Goal: Transaction & Acquisition: Purchase product/service

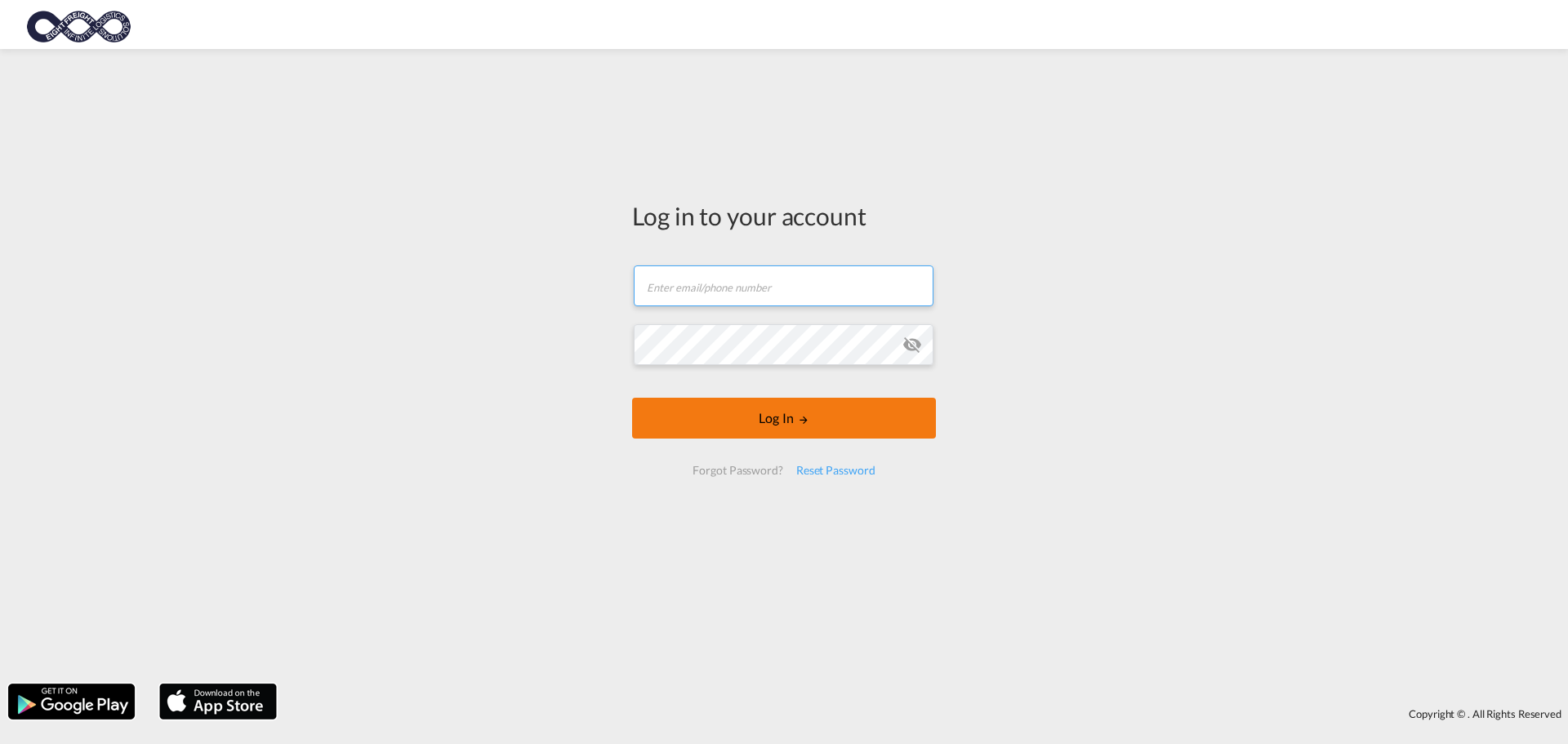
type input "[EMAIL_ADDRESS][DOMAIN_NAME]"
click at [784, 412] on button "Log In" at bounding box center [784, 418] width 304 height 41
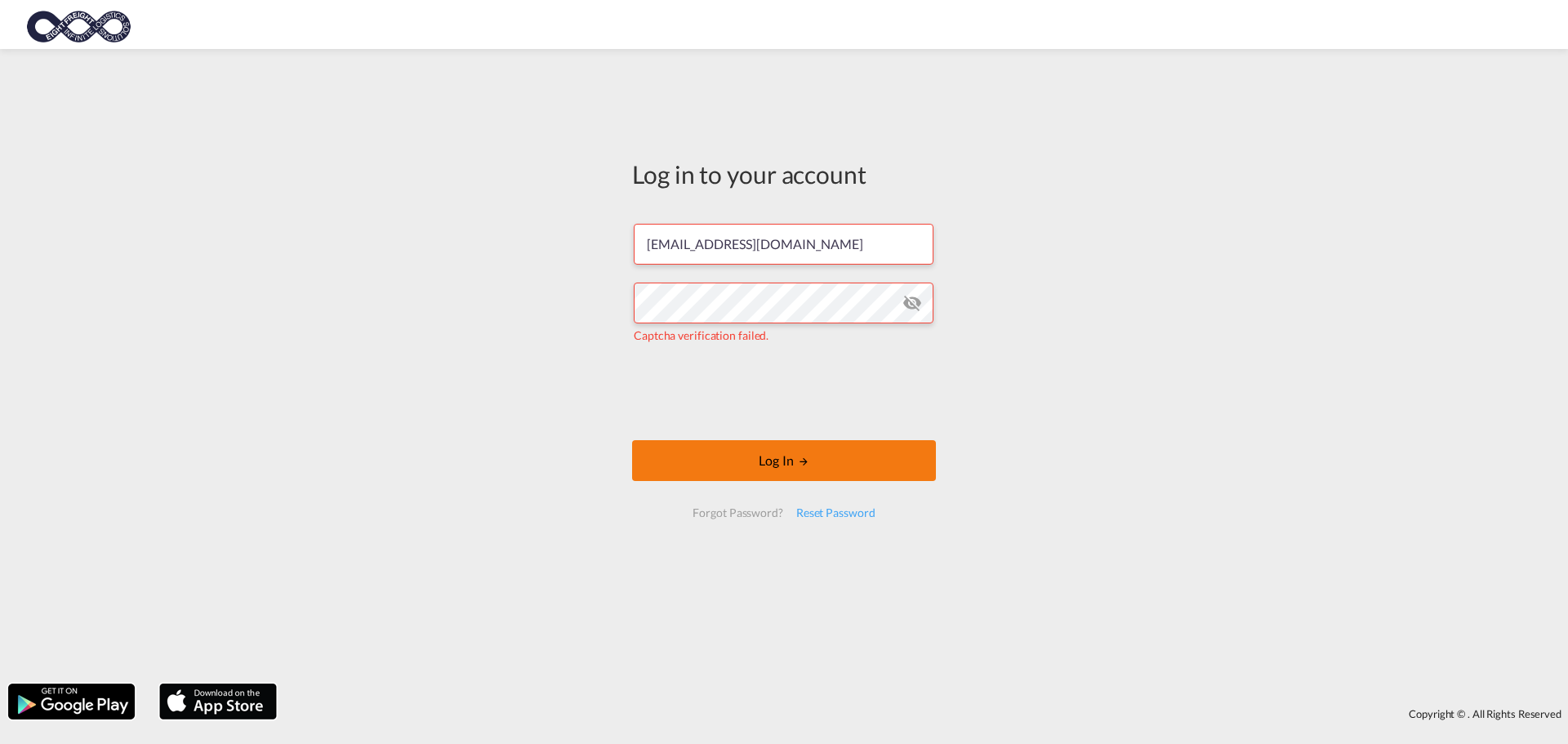
click at [775, 457] on button "Log In" at bounding box center [784, 460] width 304 height 41
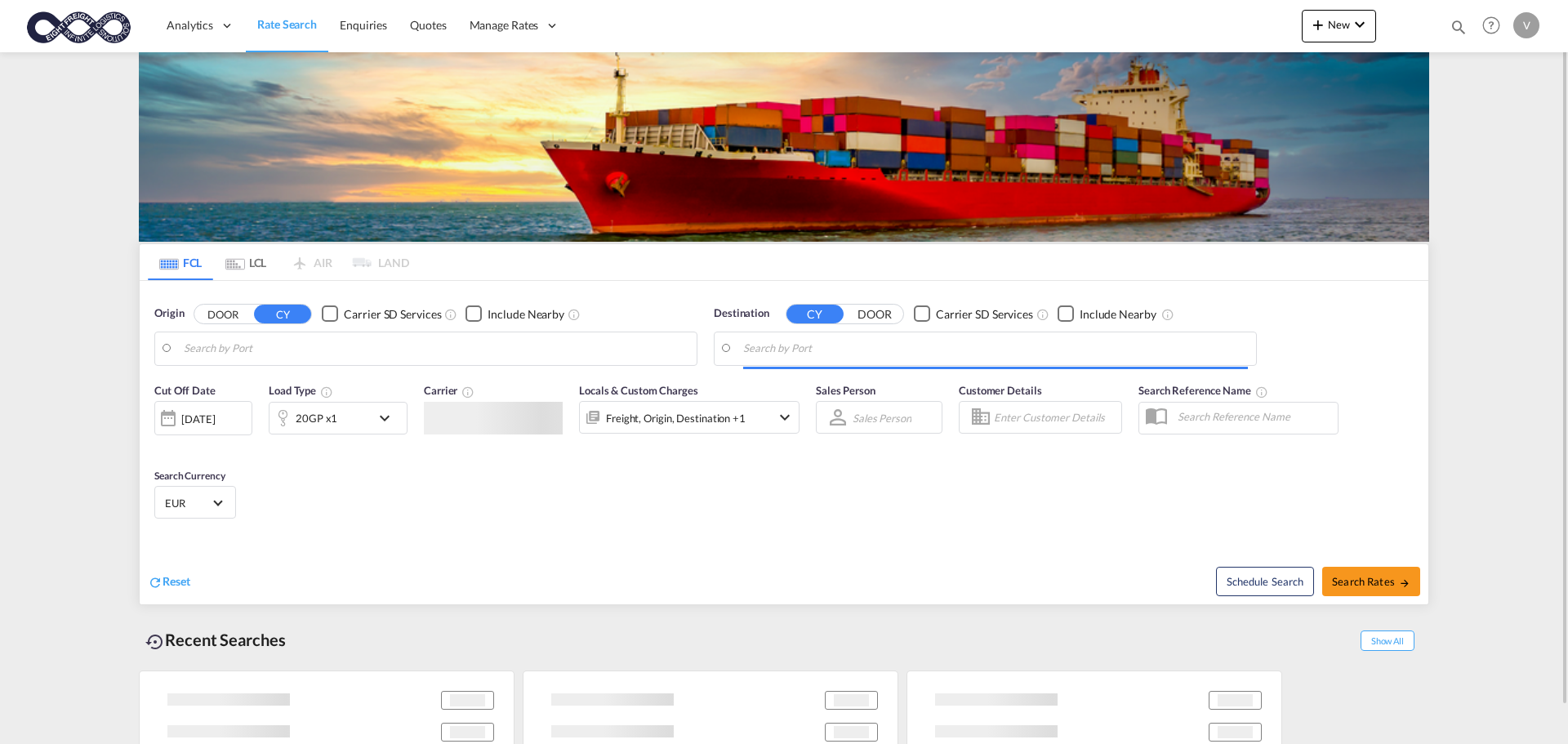
type input "[GEOGRAPHIC_DATA], [GEOGRAPHIC_DATA]"
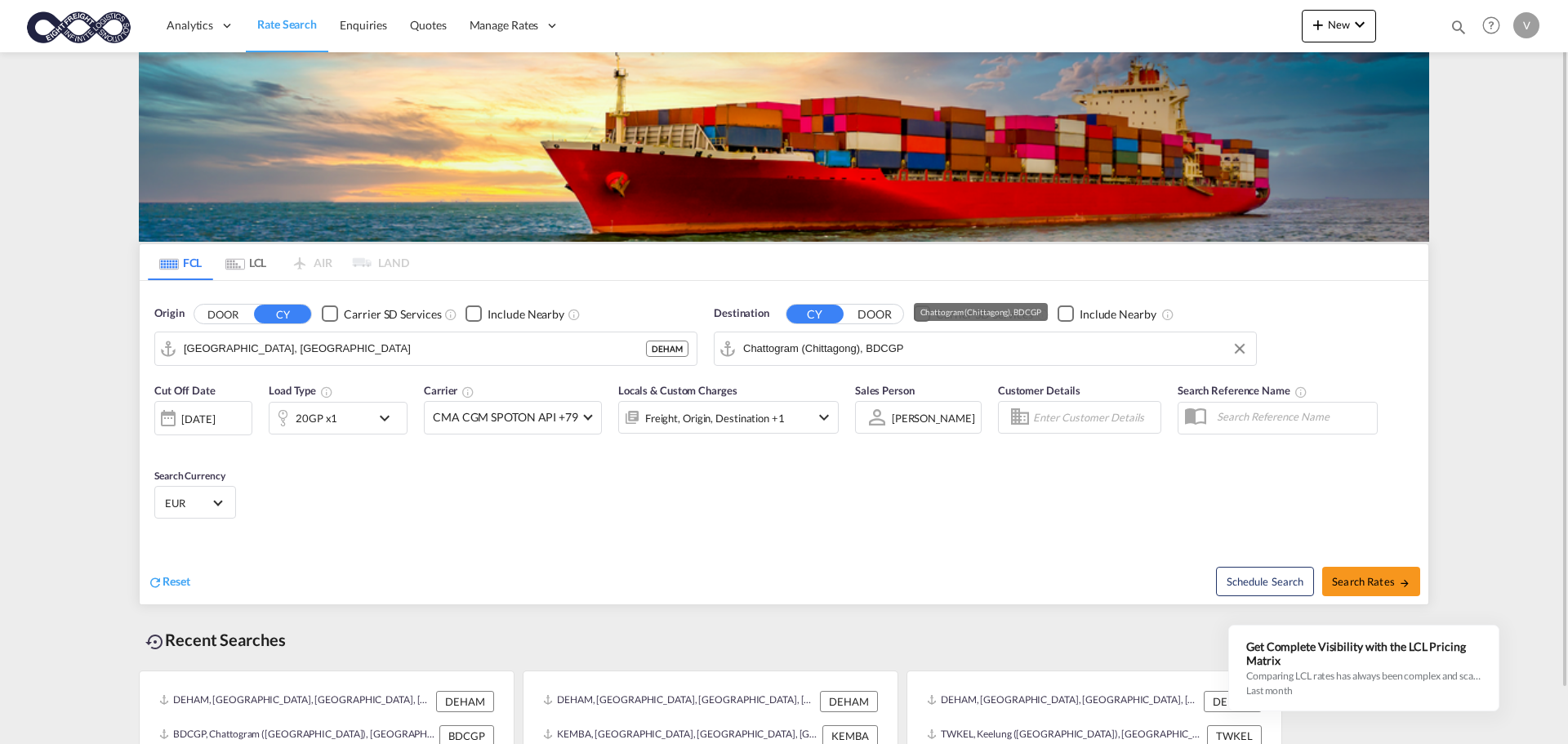
click at [847, 347] on input "Chattogram (Chittagong), BDCGP" at bounding box center [995, 349] width 505 height 25
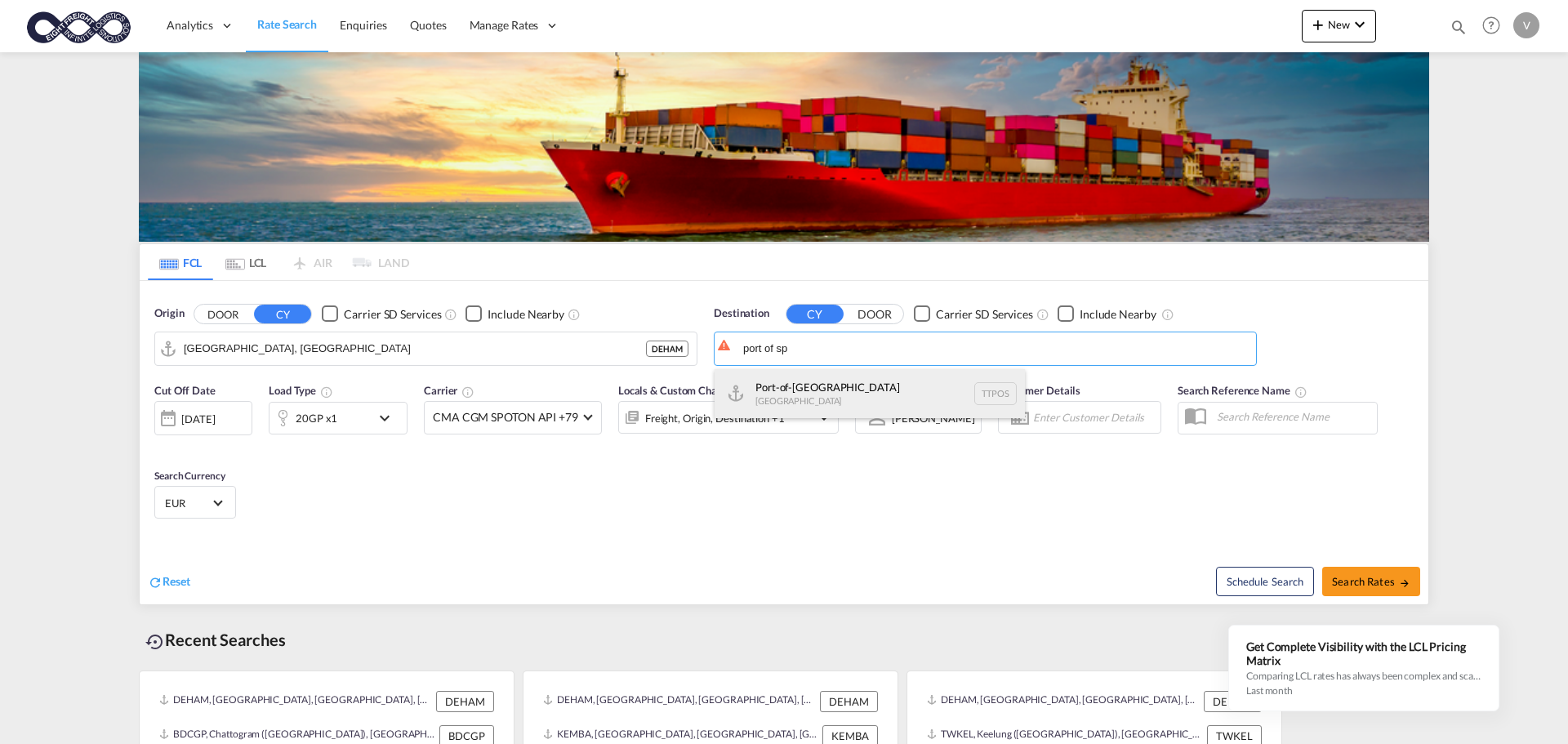
click at [817, 384] on div "Port-of-[GEOGRAPHIC_DATA] [GEOGRAPHIC_DATA] TTPOS" at bounding box center [869, 394] width 310 height 49
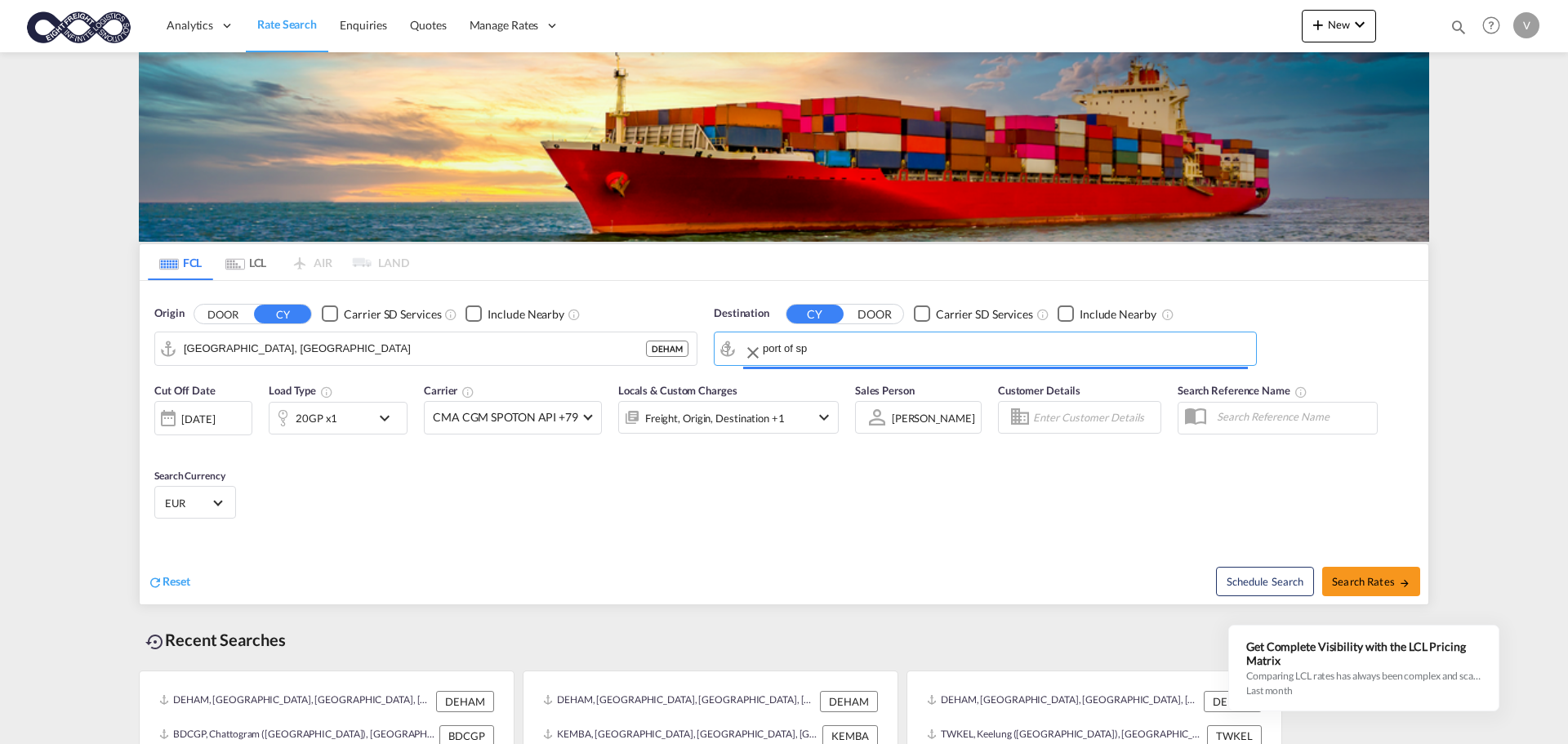
type input "Port-of-[GEOGRAPHIC_DATA], TTPOS"
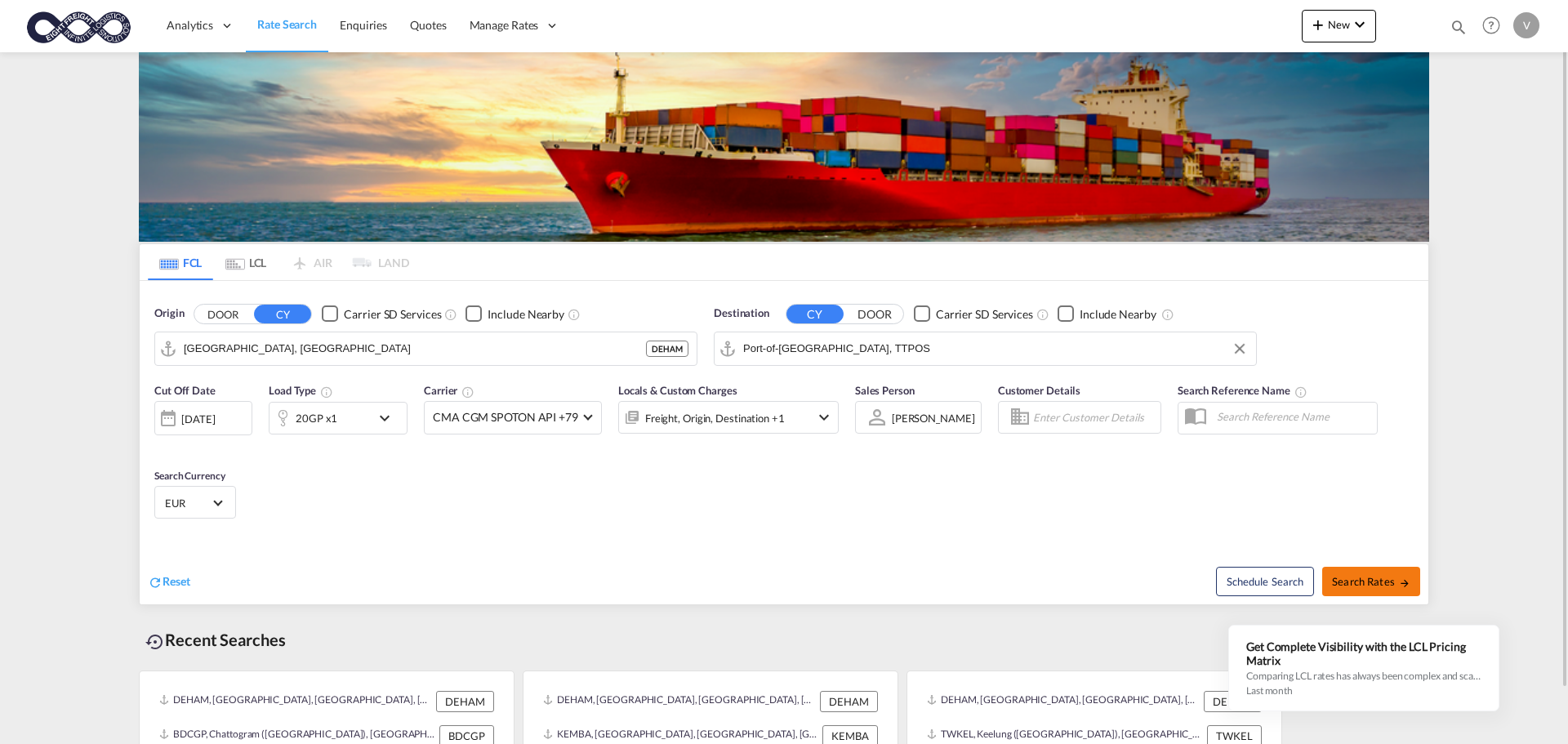
click at [1368, 584] on span "Search Rates" at bounding box center [1370, 581] width 78 height 13
type input "DEHAM to TTPOS / [DATE]"
